Goal: Book appointment/travel/reservation

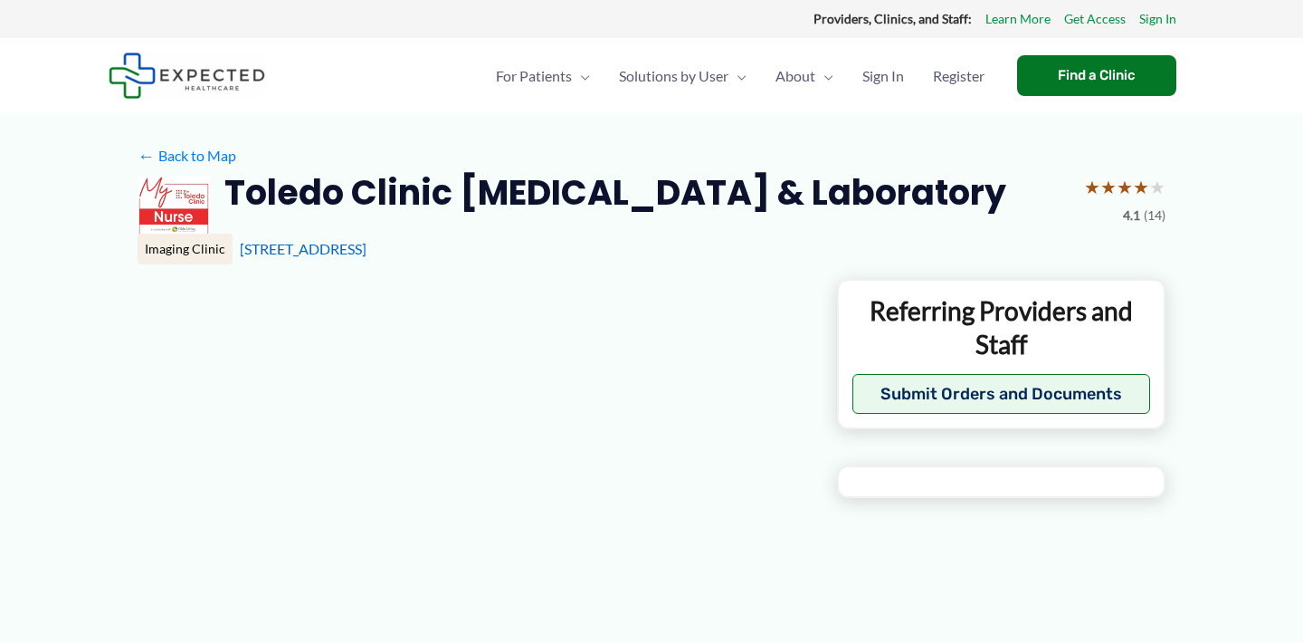
type input "**********"
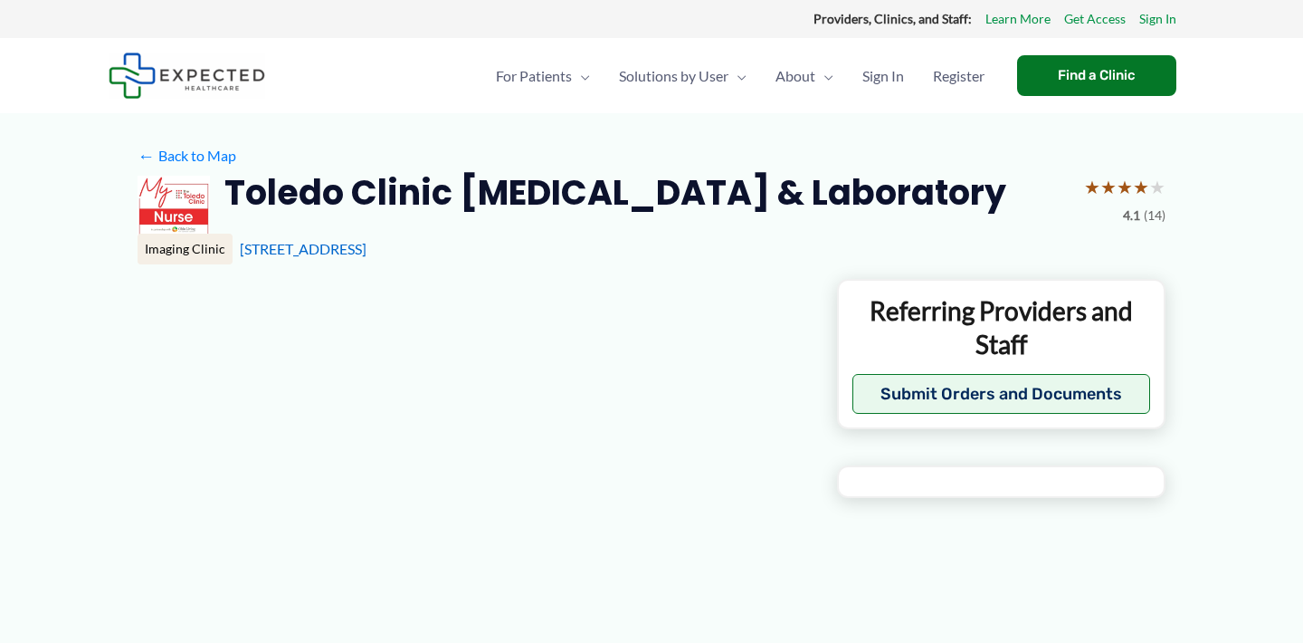
type input "**********"
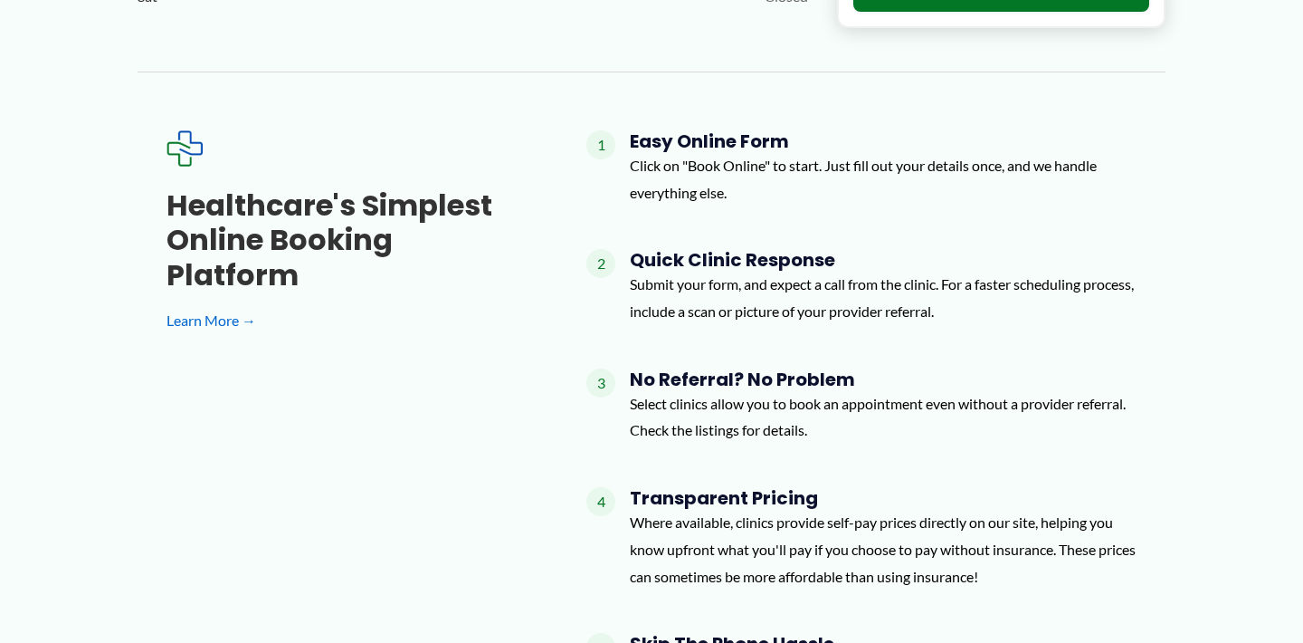
scroll to position [1521, 0]
